Goal: Transaction & Acquisition: Download file/media

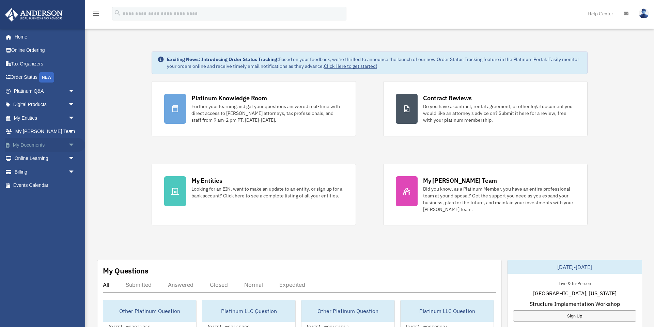
click at [71, 147] on span "arrow_drop_down" at bounding box center [75, 145] width 14 height 14
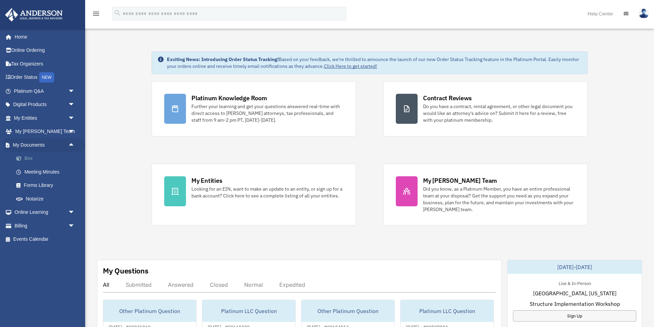
click at [28, 160] on link "Box" at bounding box center [48, 159] width 76 height 14
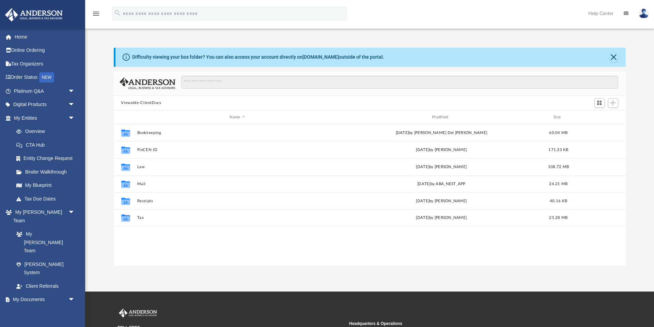
scroll to position [155, 512]
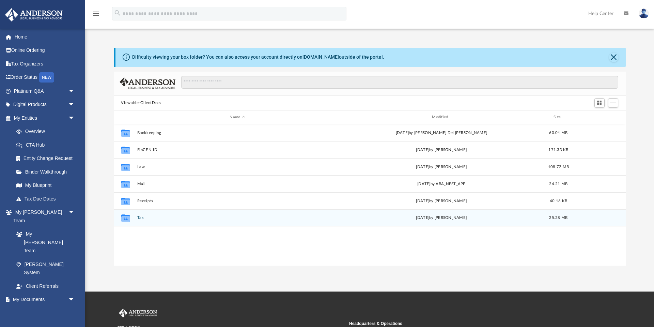
click at [140, 217] on button "Tax" at bounding box center [237, 218] width 201 height 4
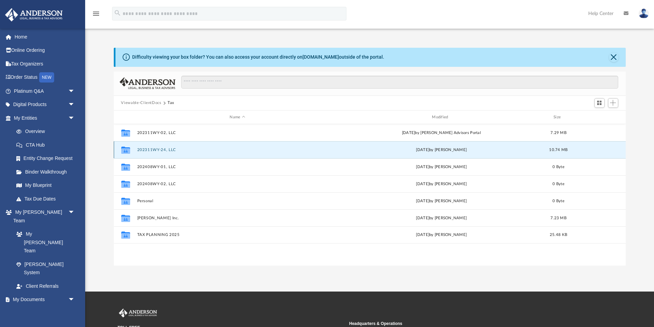
click at [153, 150] on button "202311WY-24, LLC" at bounding box center [237, 149] width 201 height 4
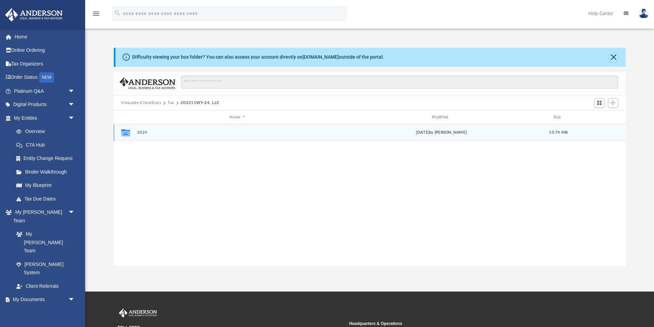
click at [142, 129] on div "Collaborated Folder 2024 [DATE] by [PERSON_NAME] 10.74 MB" at bounding box center [370, 132] width 512 height 17
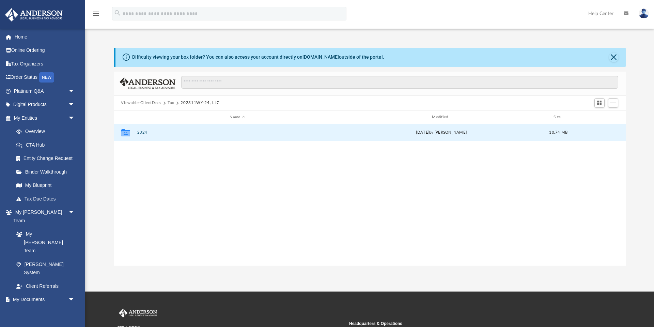
click at [143, 132] on button "2024" at bounding box center [237, 132] width 201 height 4
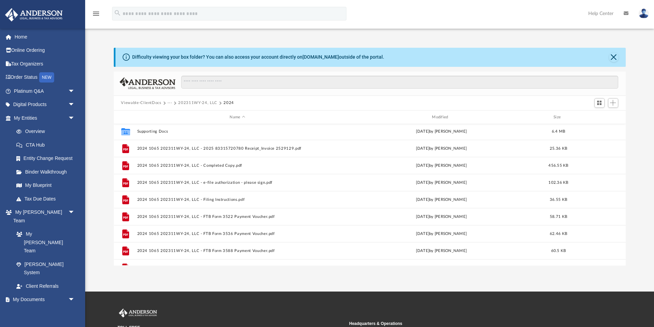
scroll to position [0, 0]
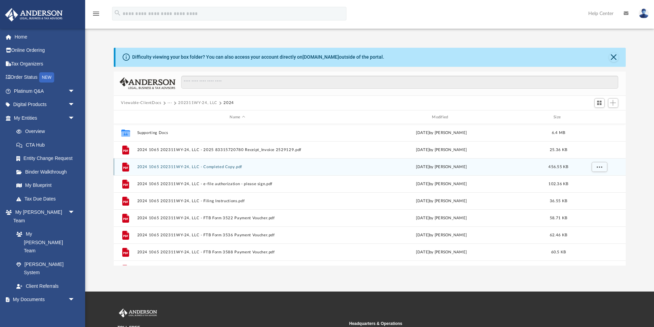
click at [160, 167] on button "2024 1065 202311WY-24, LLC - Completed Copy.pdf" at bounding box center [237, 167] width 201 height 4
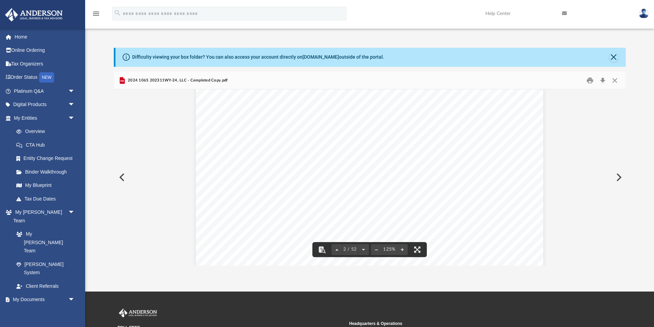
scroll to position [501, 0]
click at [602, 82] on button "Download" at bounding box center [603, 80] width 12 height 11
click at [334, 172] on div "CLIENT'S COPY Caution: Forms printed from within Adobe Acrobat products may not…" at bounding box center [369, 278] width 347 height 450
